Goal: Task Accomplishment & Management: Complete application form

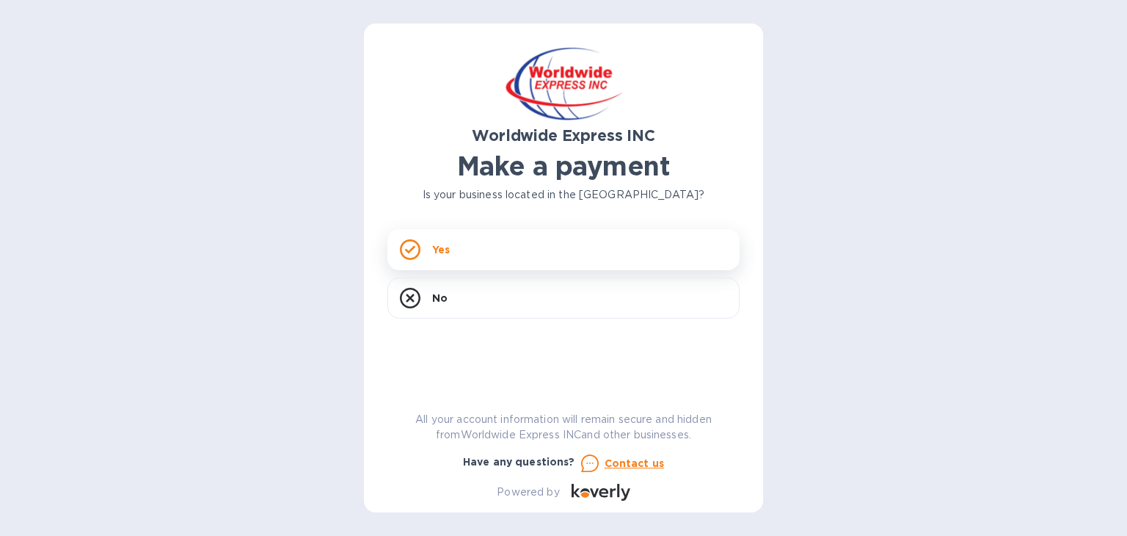
click at [454, 256] on div "Yes" at bounding box center [563, 249] width 352 height 41
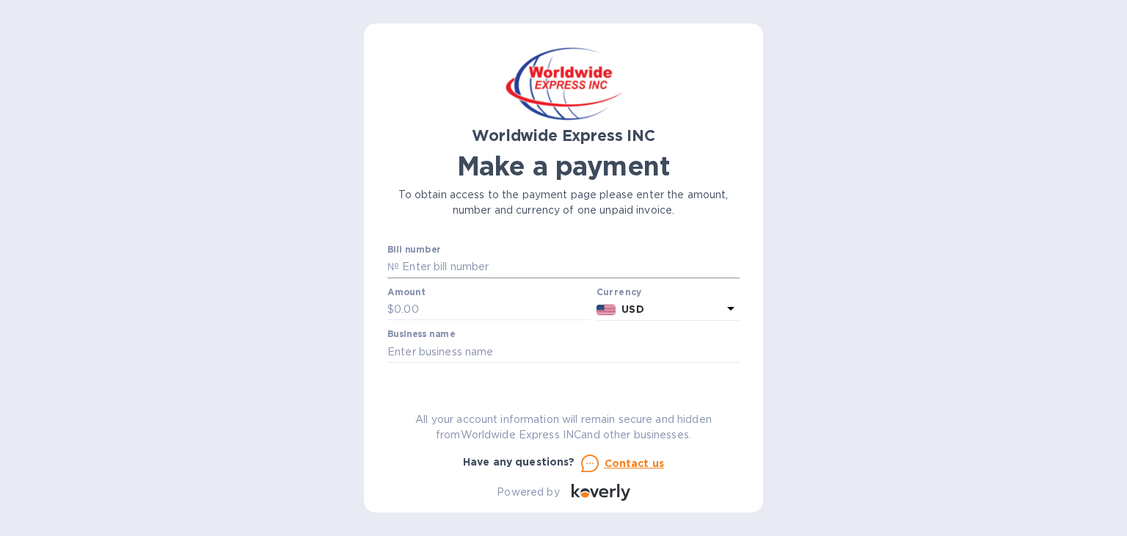
click at [454, 260] on input "text" at bounding box center [569, 267] width 340 height 22
type input "B00022800/A"
click at [423, 310] on input "text" at bounding box center [492, 310] width 197 height 22
type input "500"
click at [460, 350] on input "text" at bounding box center [563, 351] width 352 height 22
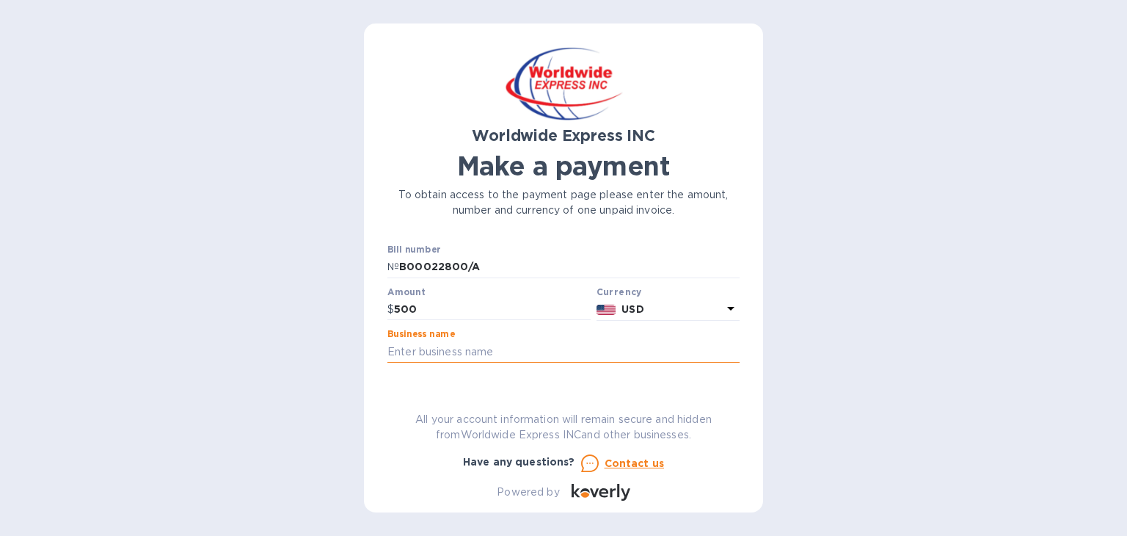
type input "Professional Stone, LLC"
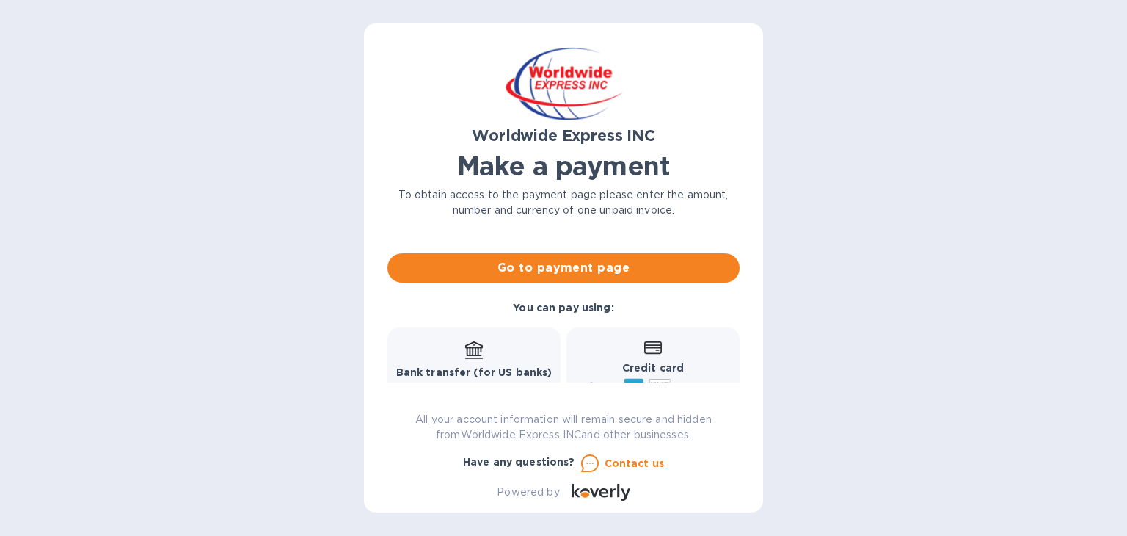
scroll to position [137, 0]
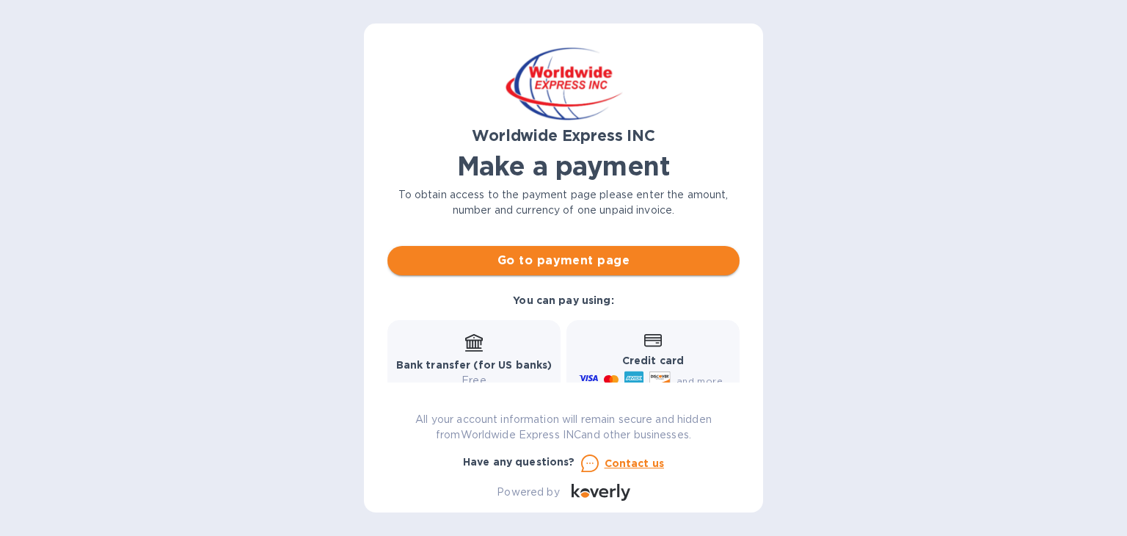
click at [549, 265] on span "Go to payment page" at bounding box center [563, 261] width 329 height 18
